Goal: Task Accomplishment & Management: Complete application form

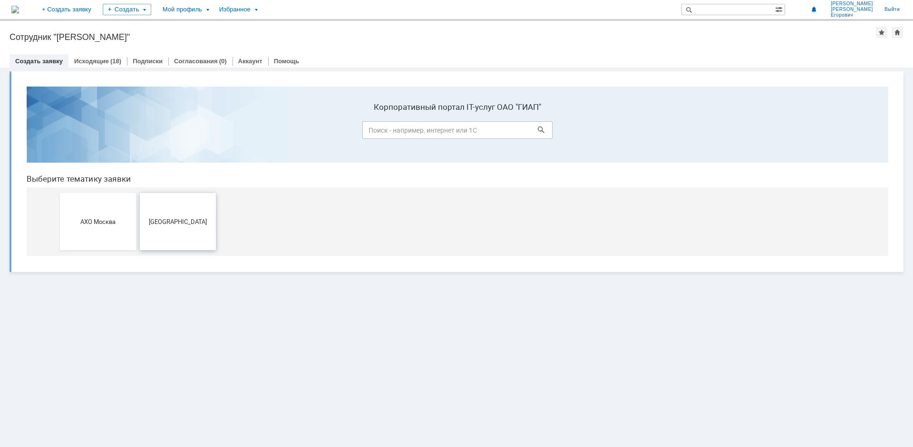
click at [188, 232] on button "[GEOGRAPHIC_DATA]" at bounding box center [178, 221] width 76 height 57
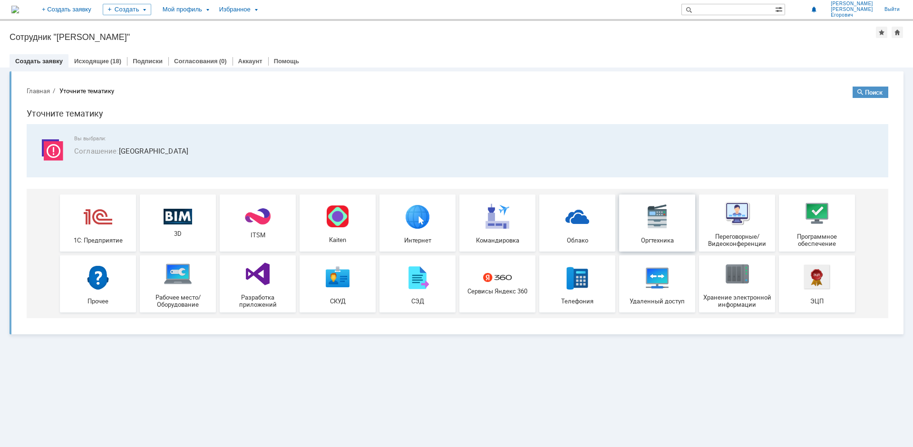
click at [645, 224] on img at bounding box center [657, 216] width 29 height 29
click at [183, 282] on img at bounding box center [178, 274] width 29 height 29
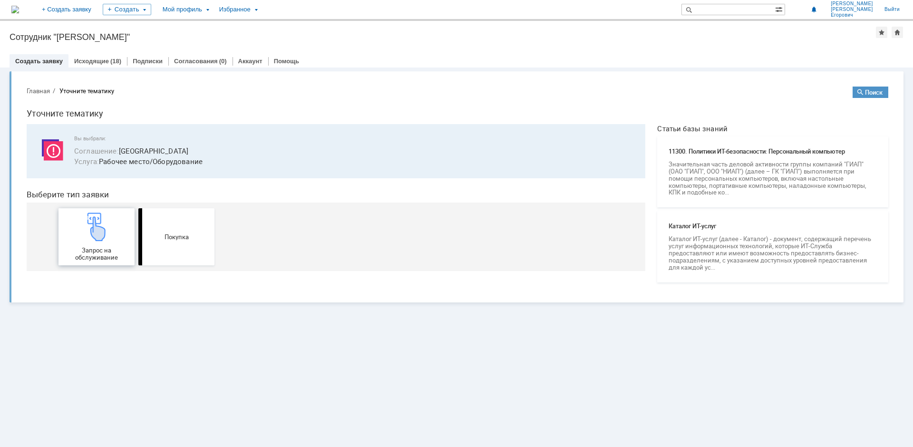
click at [107, 238] on img at bounding box center [96, 227] width 29 height 29
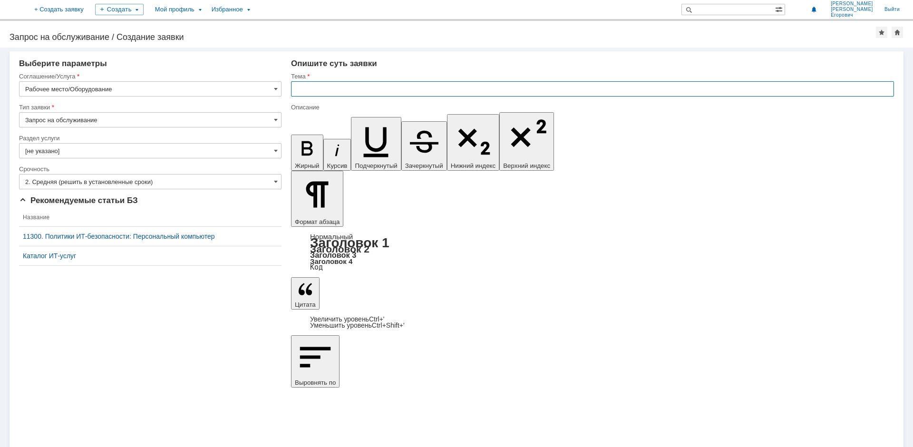
click at [352, 85] on input "text" at bounding box center [592, 88] width 603 height 15
click at [375, 87] on input "Проблема отправки скана на эл. почту." at bounding box center [592, 88] width 603 height 15
click at [480, 87] on input "Проблема отправки скана документа на эл. почту." at bounding box center [592, 88] width 603 height 15
type input "Проблема отправки скана документа на эл. почту. с принтера ECOSYS M5526 cdn"
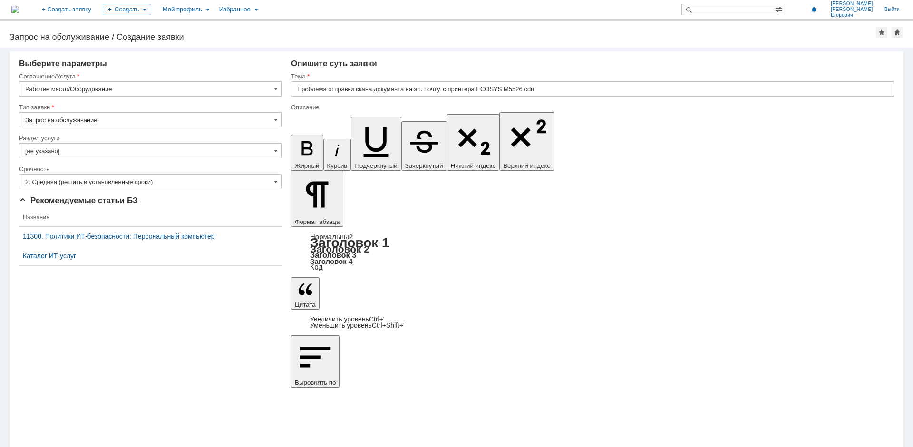
drag, startPoint x: 364, startPoint y: 3397, endPoint x: 346, endPoint y: 3399, distance: 18.6
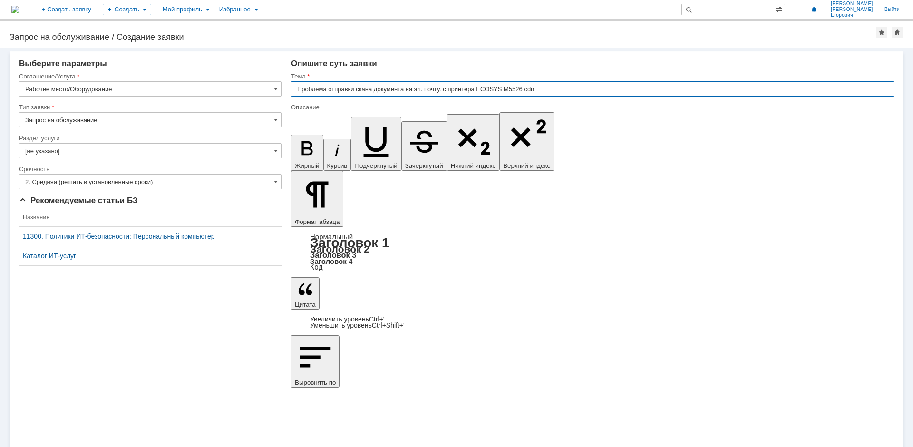
drag, startPoint x: 531, startPoint y: 87, endPoint x: 506, endPoint y: 91, distance: 24.6
click at [506, 91] on input "Проблема отправки скана документа на эл. почту. с принтера ECOSYS M5526 cdn" at bounding box center [592, 88] width 603 height 15
click at [551, 89] on input "Проблема отправки скана документа на эл. почту. с принтера ECOSYS M5526 cdn" at bounding box center [592, 88] width 603 height 15
drag, startPoint x: 479, startPoint y: 89, endPoint x: 533, endPoint y: 87, distance: 54.3
click at [533, 87] on input "Проблема отправки скана документа на эл. почту. с принтера ECOSYS M5526 cdn" at bounding box center [592, 88] width 603 height 15
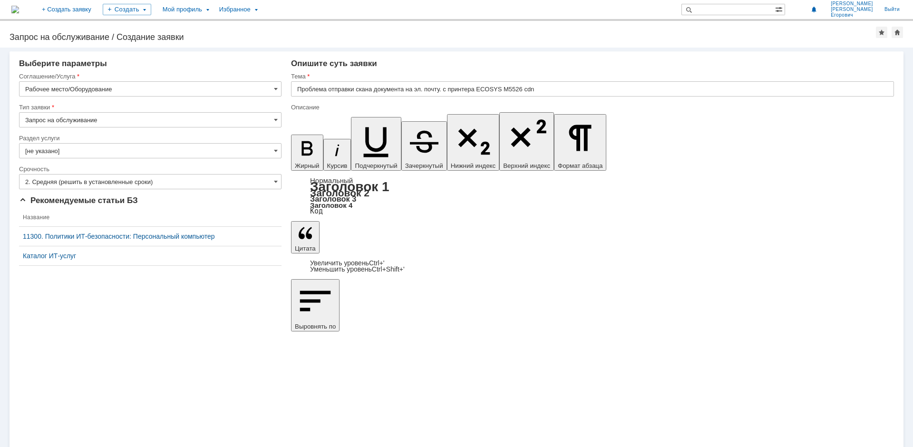
click at [523, 89] on input "Проблема отправки скана документа на эл. почту. с принтера ECOSYS M5526 cdn" at bounding box center [592, 88] width 603 height 15
click at [526, 92] on input "Проблема отправки скана документа на эл. почту. с принтера ECOSYS M5526 cdn" at bounding box center [592, 88] width 603 height 15
click at [524, 88] on input "Проблема отправки скана документа на эл. почту. с принтера ECOSYS M5526 cdn" at bounding box center [592, 88] width 603 height 15
type input "Проблема отправки скана документа на эл. почту. с принтера ECOSYS M5526cdn"
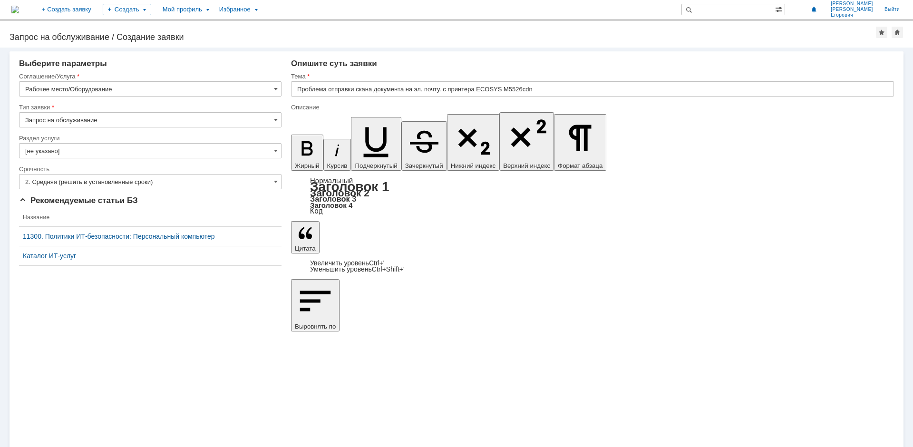
drag, startPoint x: 711, startPoint y: 3197, endPoint x: 705, endPoint y: 3195, distance: 6.9
